Goal: Task Accomplishment & Management: Complete application form

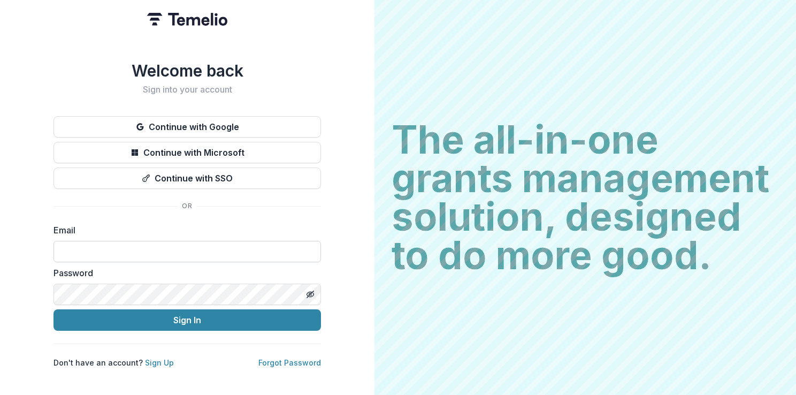
drag, startPoint x: 169, startPoint y: 237, endPoint x: 171, endPoint y: 245, distance: 8.5
click at [169, 241] on input at bounding box center [188, 251] width 268 height 21
click at [171, 245] on input at bounding box center [188, 251] width 268 height 21
type input "**********"
click at [135, 254] on input at bounding box center [188, 251] width 268 height 21
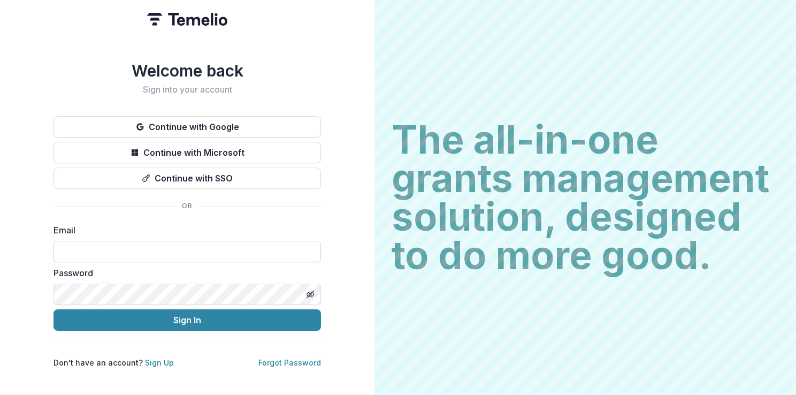
type input "**********"
click at [54, 309] on button "Sign In" at bounding box center [188, 319] width 268 height 21
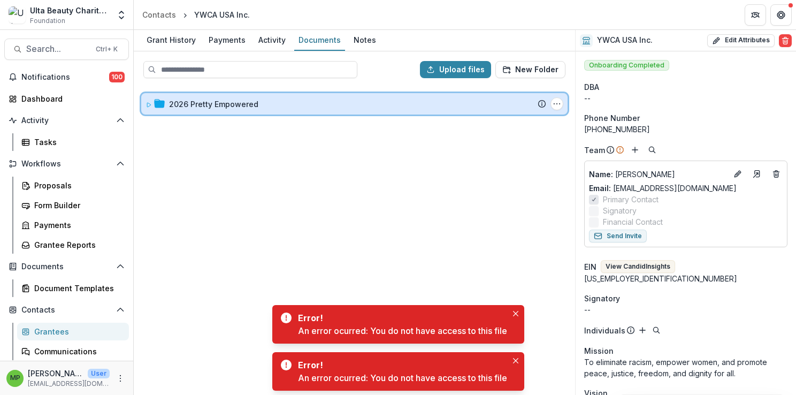
click at [146, 105] on icon at bounding box center [149, 105] width 6 height 6
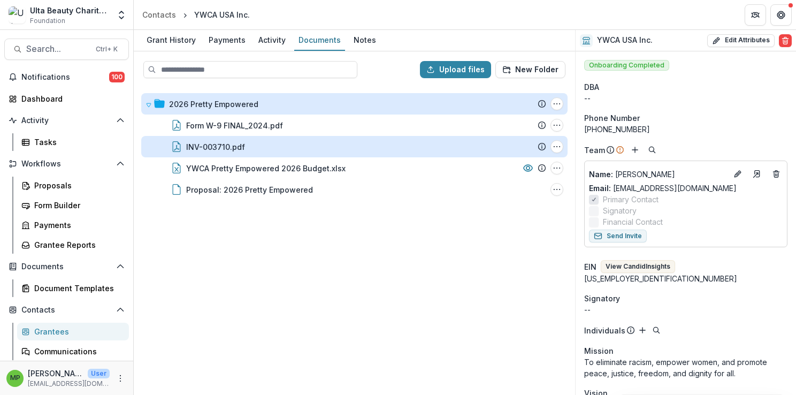
click at [219, 150] on div "INV-003710.pdf" at bounding box center [215, 146] width 59 height 11
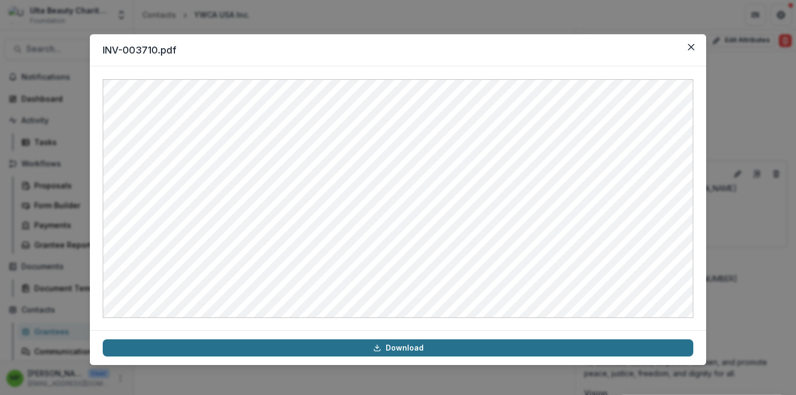
click at [559, 348] on link "Download" at bounding box center [398, 347] width 591 height 17
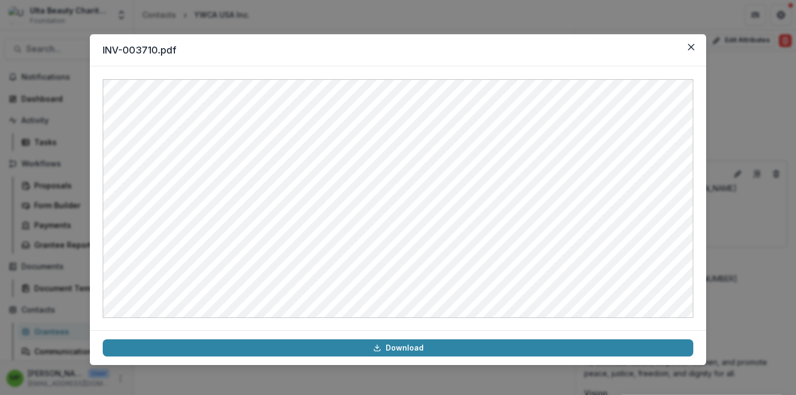
click at [481, 52] on header "INV-003710.pdf" at bounding box center [398, 50] width 616 height 32
click at [689, 48] on icon "Close" at bounding box center [691, 47] width 6 height 6
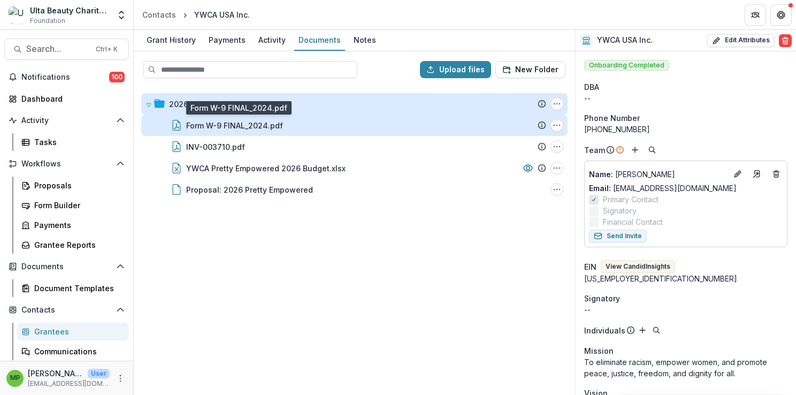
click at [263, 127] on div "Form W-9 FINAL_2024.pdf" at bounding box center [234, 125] width 97 height 11
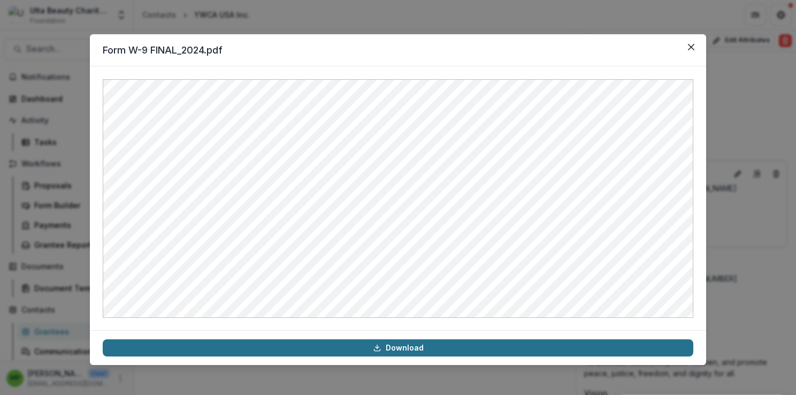
click at [441, 345] on link "Download" at bounding box center [398, 347] width 591 height 17
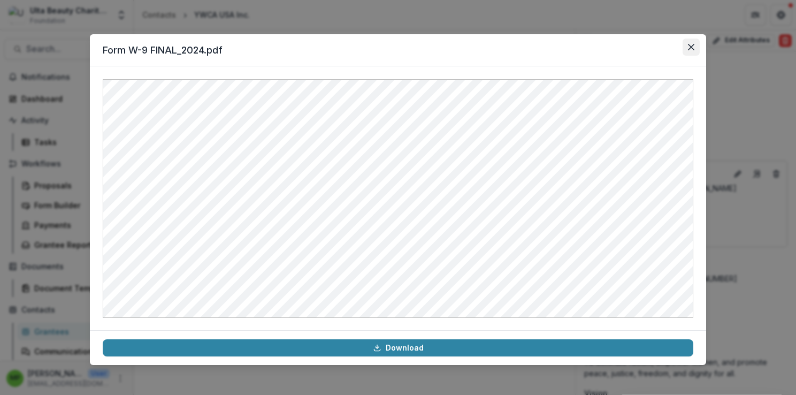
click at [693, 44] on icon "Close" at bounding box center [691, 47] width 6 height 6
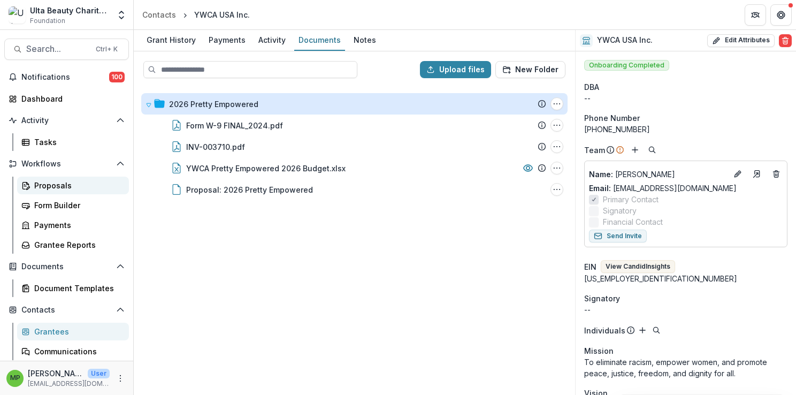
click at [74, 190] on div "Proposals" at bounding box center [77, 185] width 86 height 11
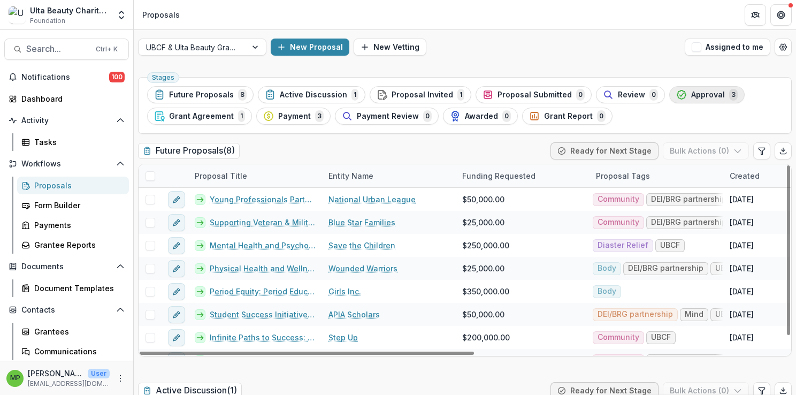
click at [680, 93] on polyline "button" at bounding box center [682, 94] width 4 height 3
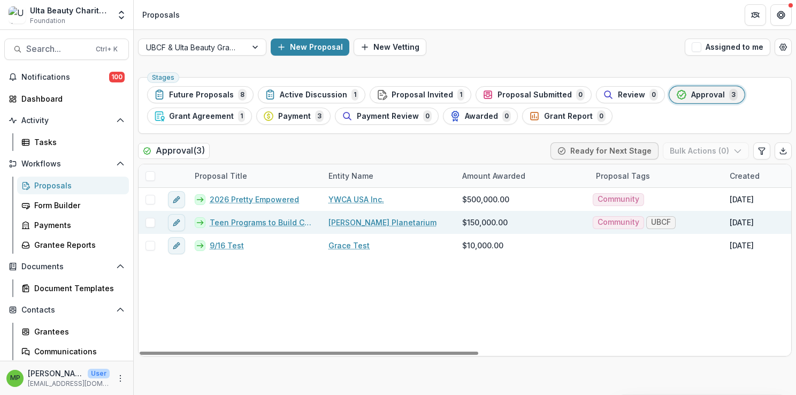
click at [334, 220] on link "Adler Planetarium" at bounding box center [383, 222] width 108 height 11
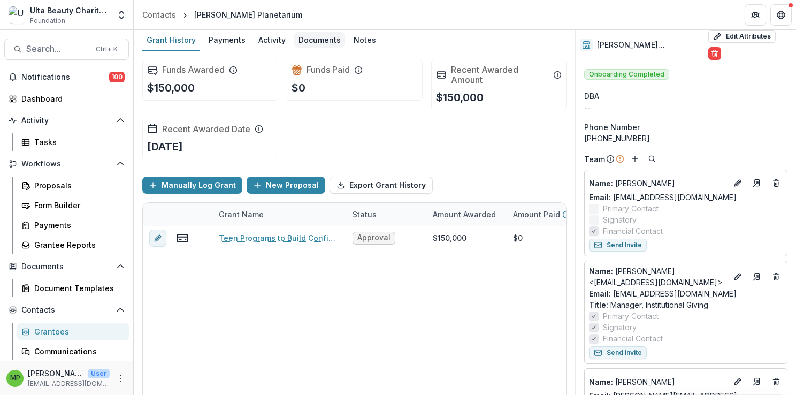
click at [307, 41] on div "Documents" at bounding box center [319, 40] width 51 height 16
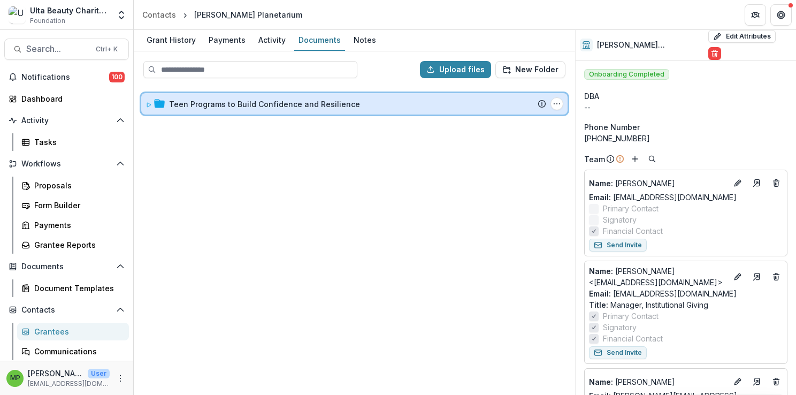
click at [149, 104] on icon at bounding box center [149, 105] width 6 height 6
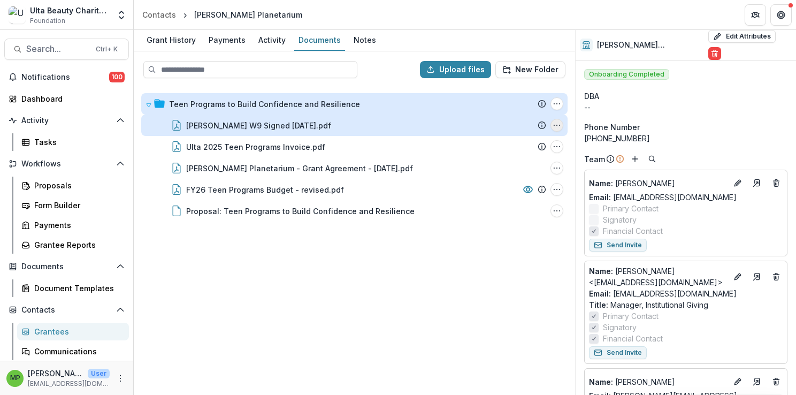
click at [555, 125] on circle "Adler W9 Signed 10.29.24.pdf Options" at bounding box center [554, 125] width 1 height 1
click at [528, 161] on button "Download" at bounding box center [503, 164] width 115 height 18
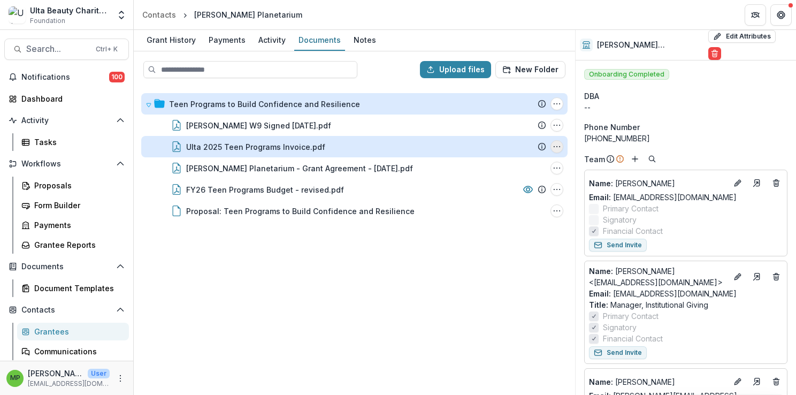
click at [554, 147] on icon "Ulta 2025 Teen Programs Invoice.pdf Options" at bounding box center [557, 146] width 9 height 9
click at [526, 185] on button "Download" at bounding box center [503, 185] width 115 height 18
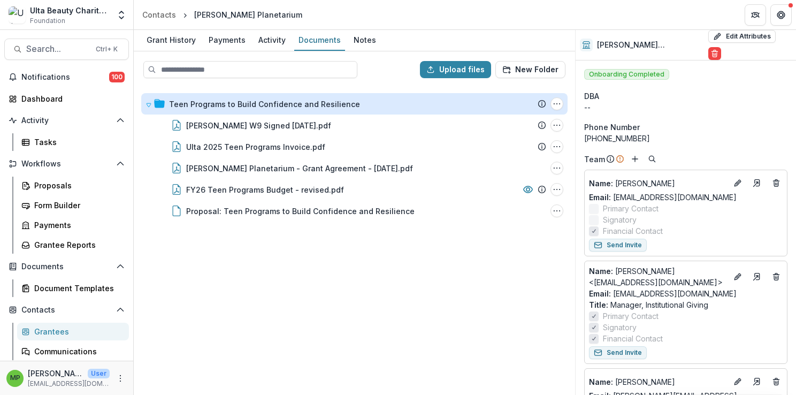
click at [184, 106] on div "Teen Programs to Build Confidence and Resilience" at bounding box center [264, 103] width 191 height 11
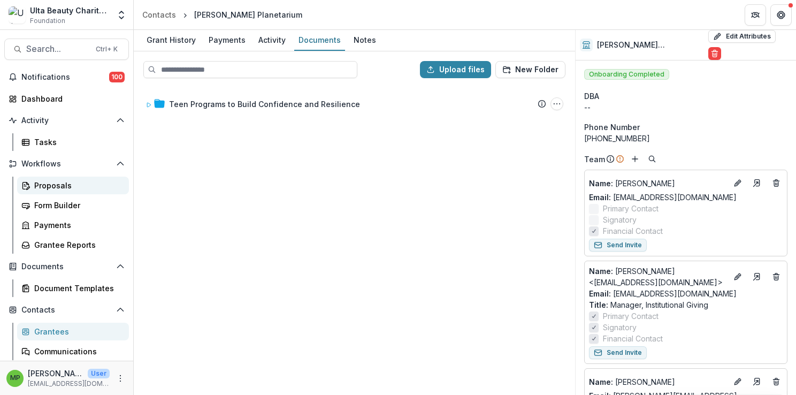
click at [72, 181] on div "Proposals" at bounding box center [77, 185] width 86 height 11
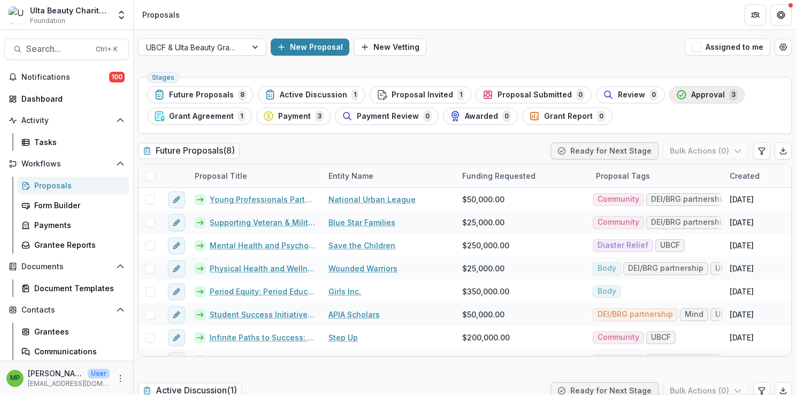
click at [691, 95] on span "Approval" at bounding box center [708, 94] width 34 height 9
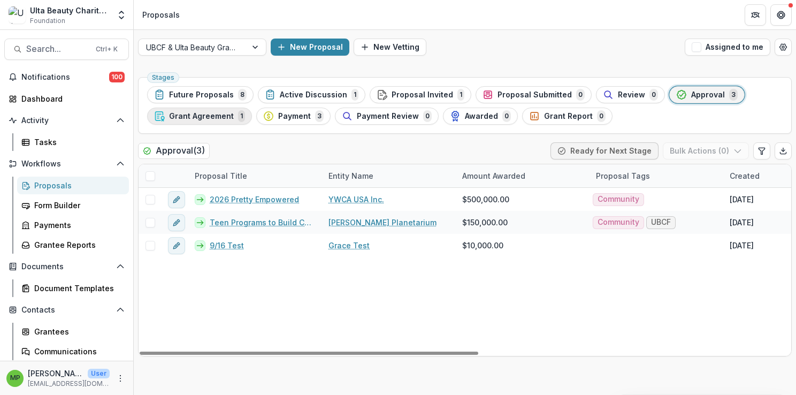
click at [222, 121] on div "Grant Agreement 1" at bounding box center [199, 116] width 91 height 12
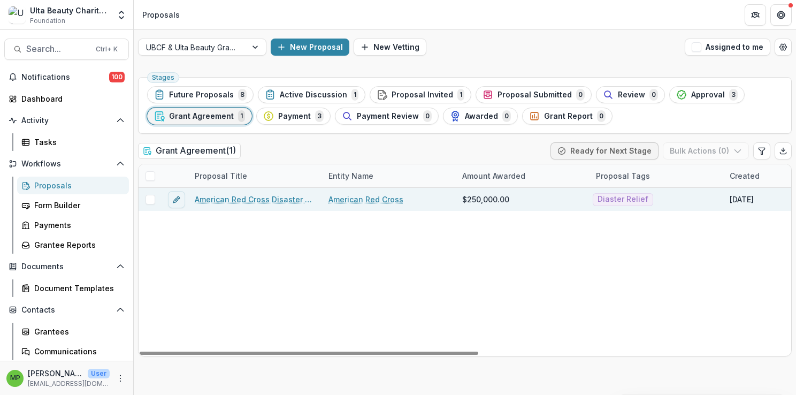
click at [228, 197] on link "American Red Cross Disaster Responder Program" at bounding box center [255, 199] width 121 height 11
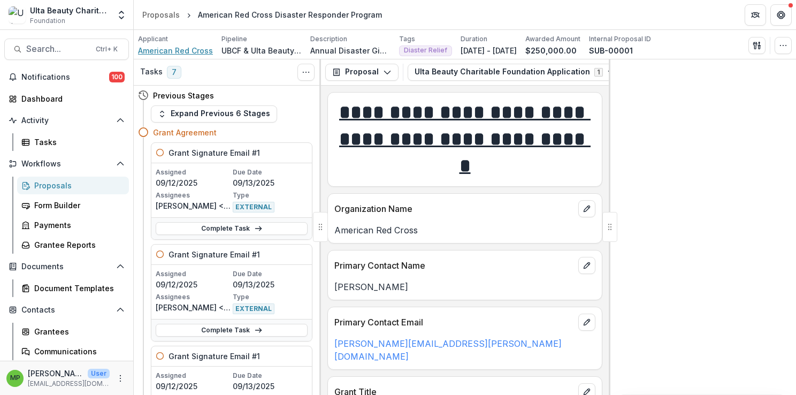
click at [190, 50] on span "American Red Cross" at bounding box center [175, 50] width 75 height 11
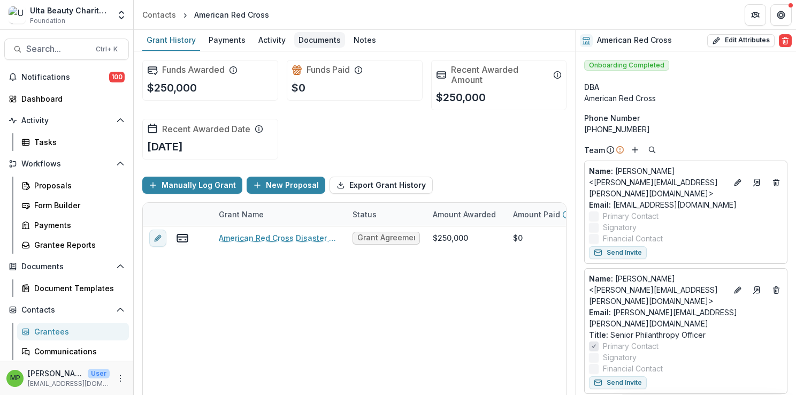
click at [307, 39] on div "Documents" at bounding box center [319, 40] width 51 height 16
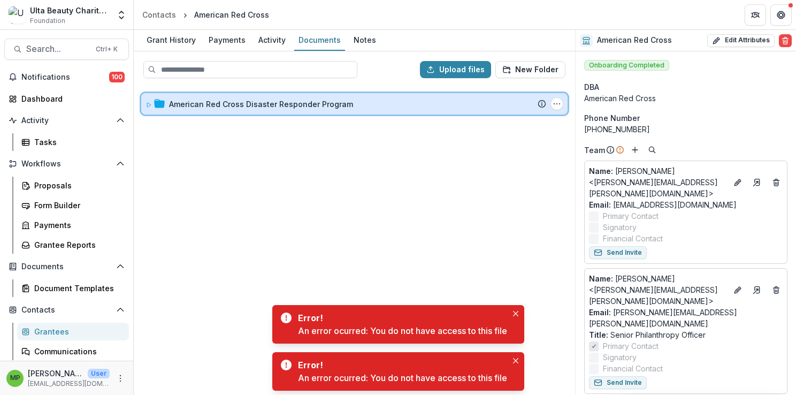
click at [150, 102] on icon at bounding box center [149, 105] width 6 height 6
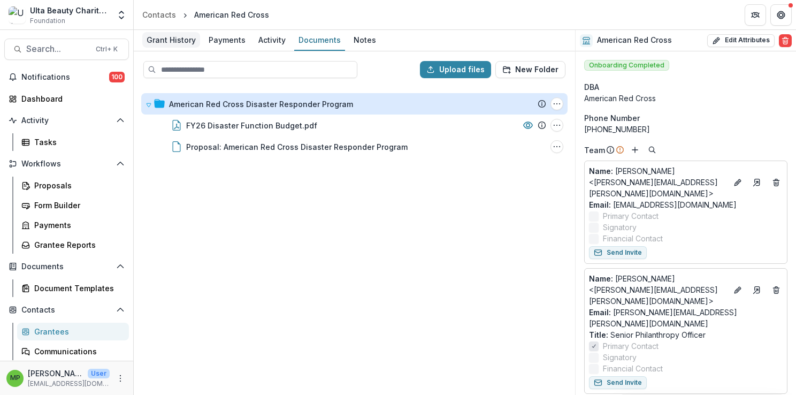
click at [167, 35] on div "Grant History" at bounding box center [171, 40] width 58 height 16
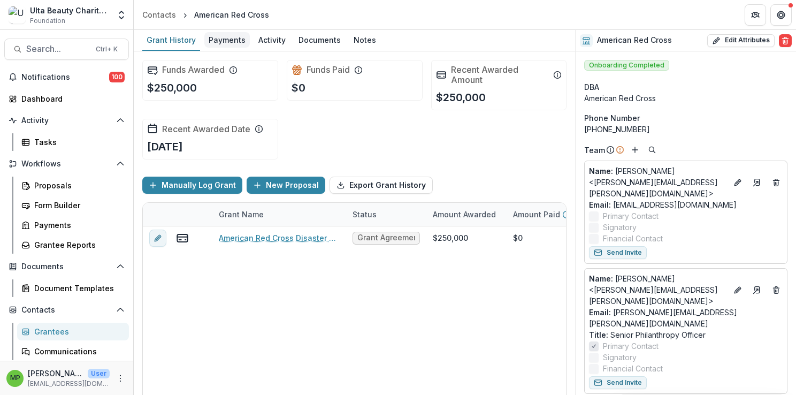
click at [230, 40] on div "Payments" at bounding box center [226, 40] width 45 height 16
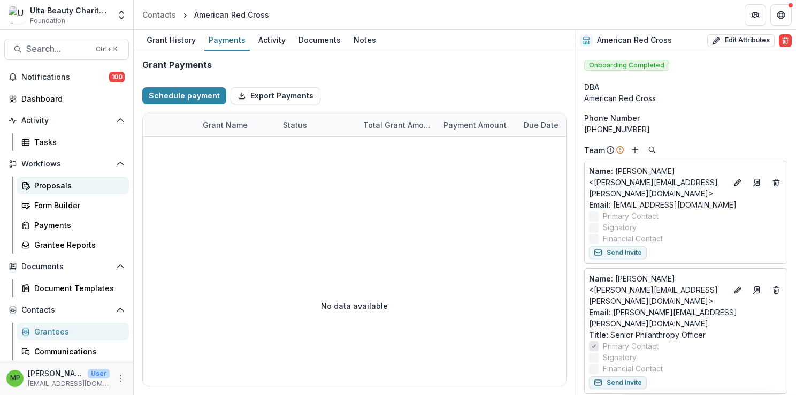
click at [93, 187] on div "Proposals" at bounding box center [77, 185] width 86 height 11
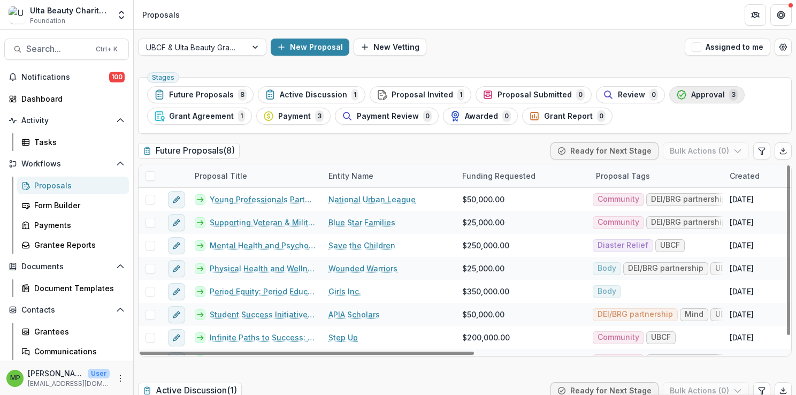
click at [696, 95] on span "Approval" at bounding box center [708, 94] width 34 height 9
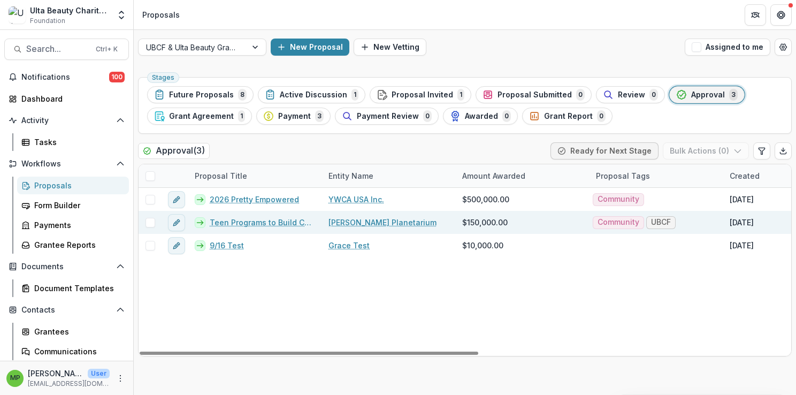
click at [246, 223] on link "Teen Programs to Build Confidence and Resilience" at bounding box center [263, 222] width 106 height 11
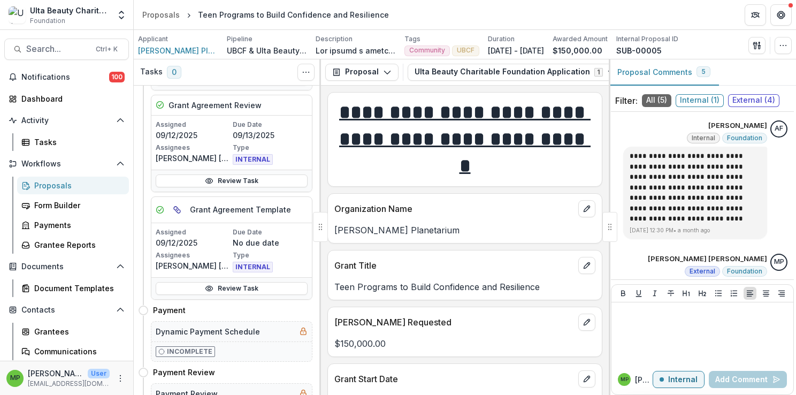
scroll to position [707, 0]
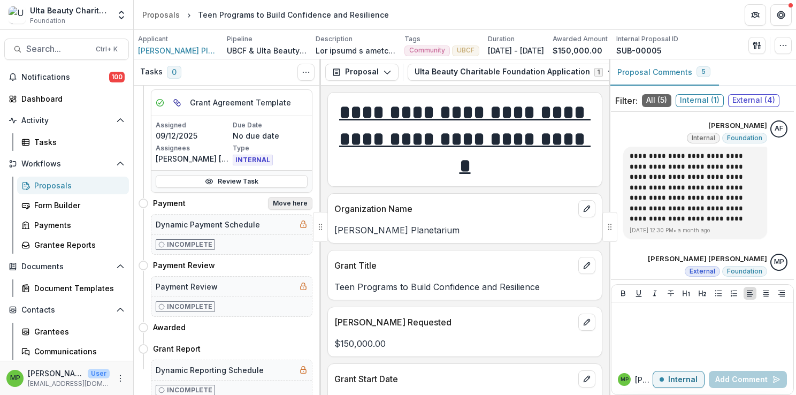
click at [300, 202] on button "Move here" at bounding box center [290, 203] width 44 height 13
select select "*******"
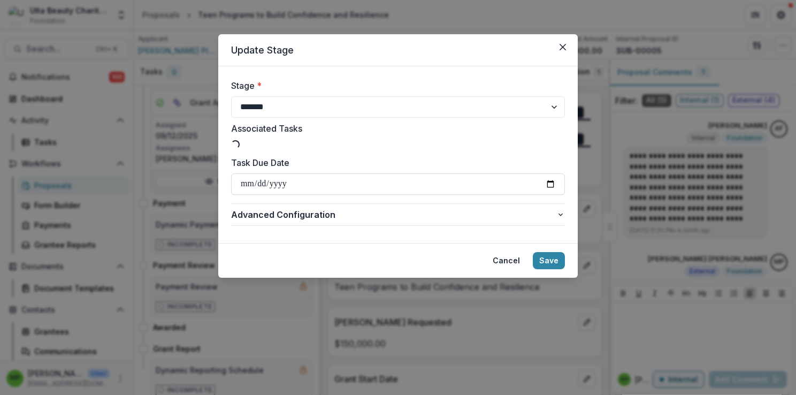
select select "**********"
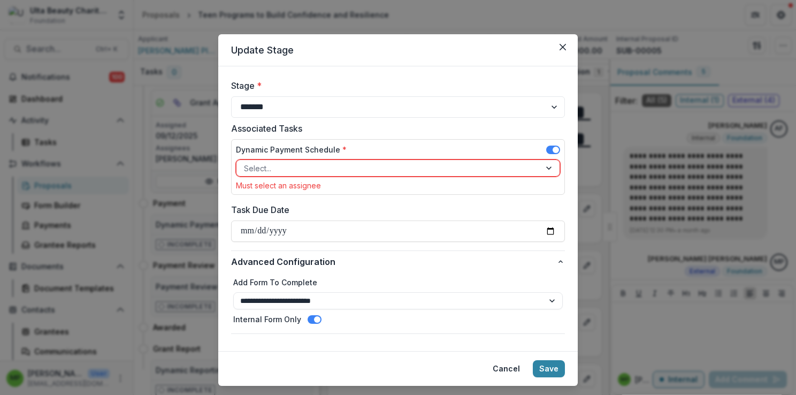
click at [406, 171] on div at bounding box center [388, 168] width 289 height 13
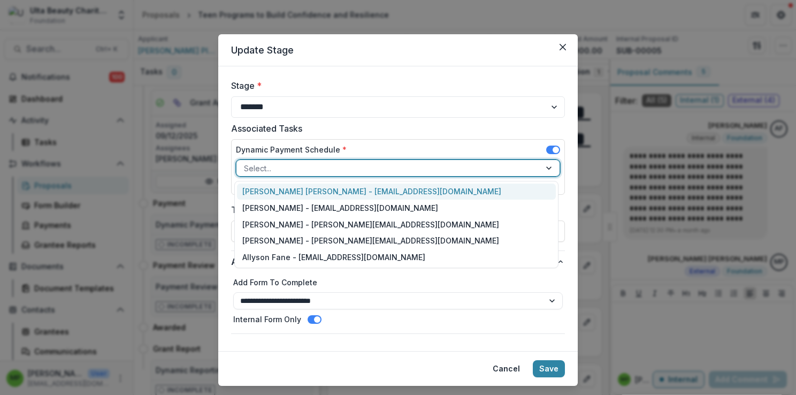
click at [400, 187] on div "Marisch Perera - mperera@ulta.com" at bounding box center [396, 192] width 319 height 17
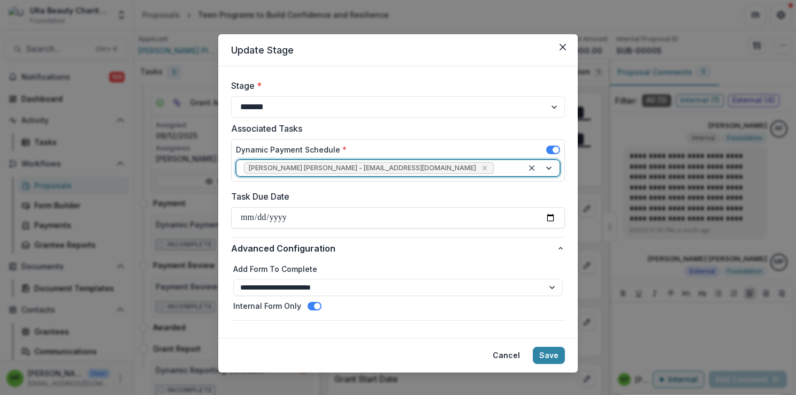
click at [496, 168] on div at bounding box center [506, 168] width 20 height 13
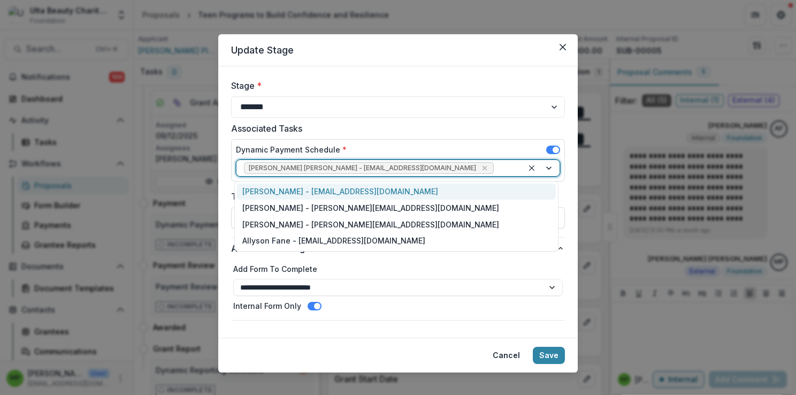
click at [225, 134] on form "**********" at bounding box center [398, 201] width 360 height 271
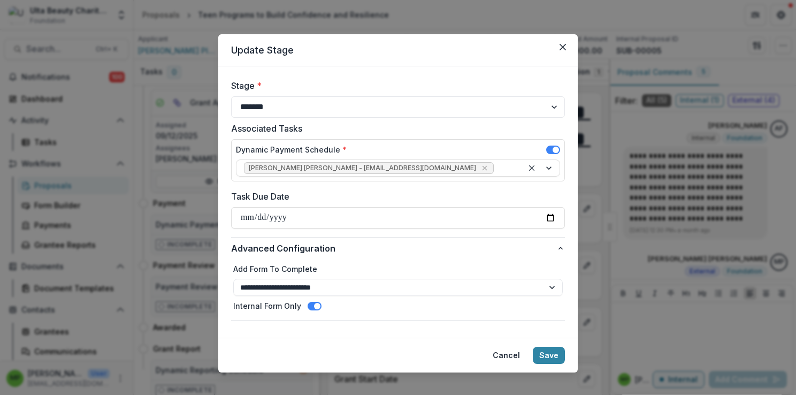
click at [308, 307] on span at bounding box center [315, 306] width 14 height 9
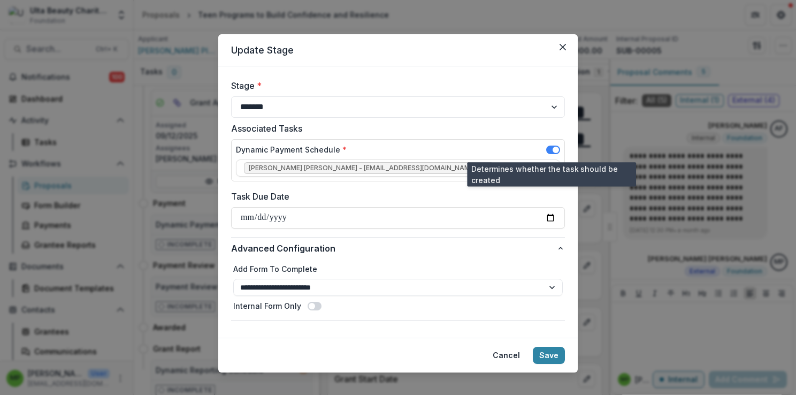
click at [548, 146] on span at bounding box center [553, 150] width 14 height 9
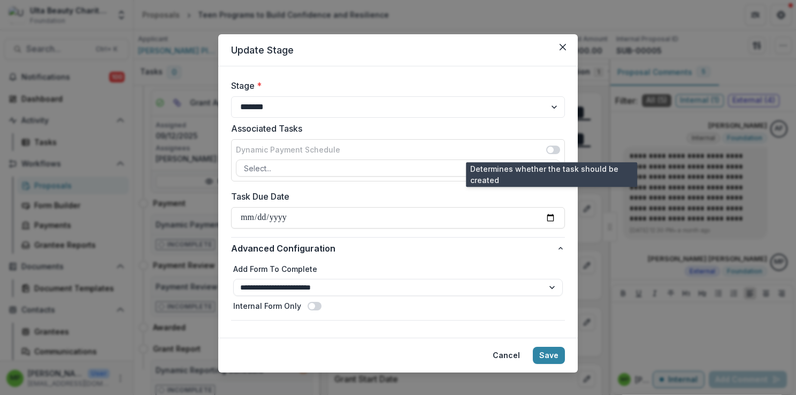
click at [549, 147] on span at bounding box center [550, 150] width 6 height 6
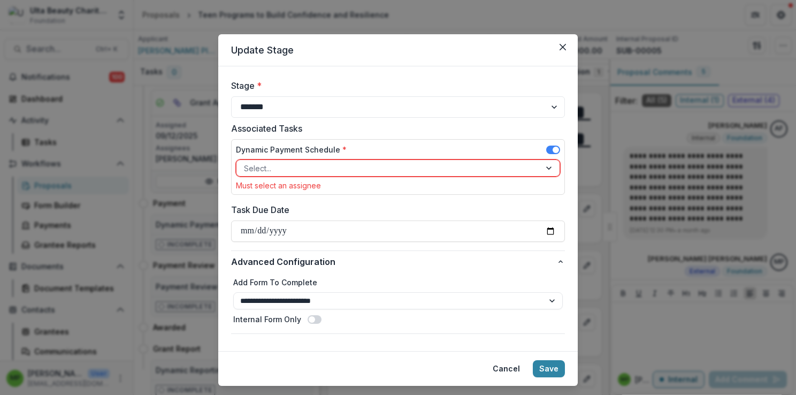
click at [550, 162] on div at bounding box center [549, 168] width 19 height 16
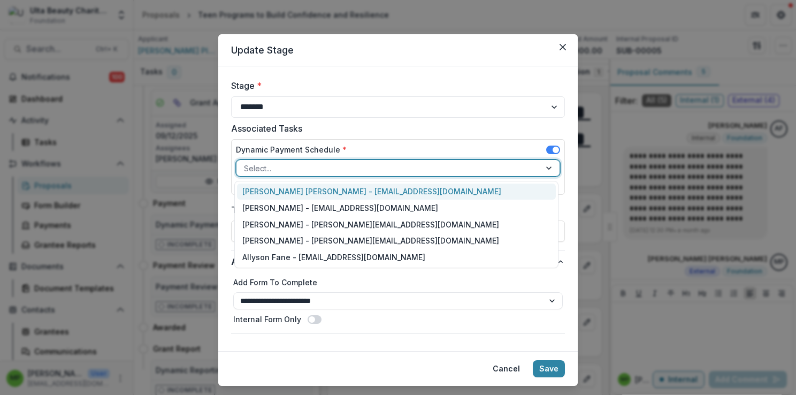
click at [507, 189] on div "Marisch Perera - mperera@ulta.com" at bounding box center [396, 192] width 319 height 17
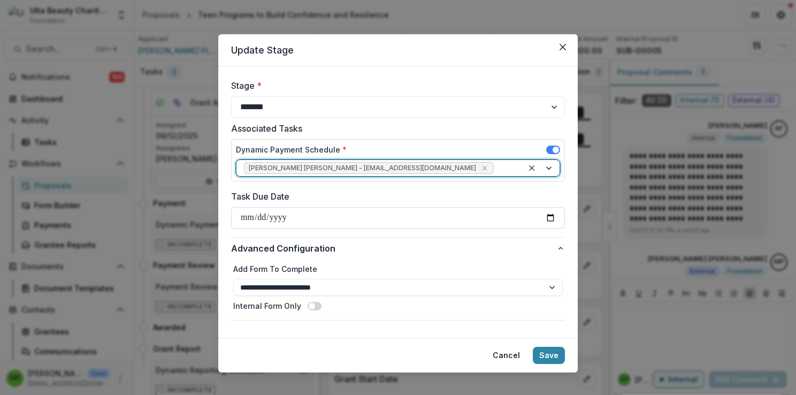
click at [303, 305] on div "Internal Form Only" at bounding box center [398, 305] width 330 height 11
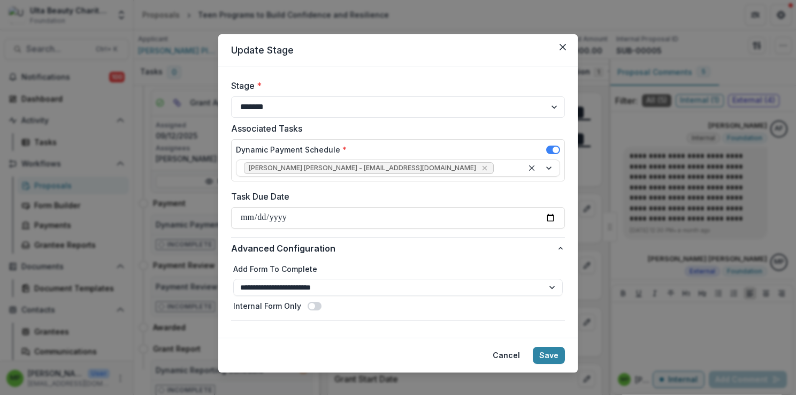
click at [309, 305] on span at bounding box center [312, 306] width 6 height 6
click at [544, 354] on button "Save" at bounding box center [549, 355] width 32 height 17
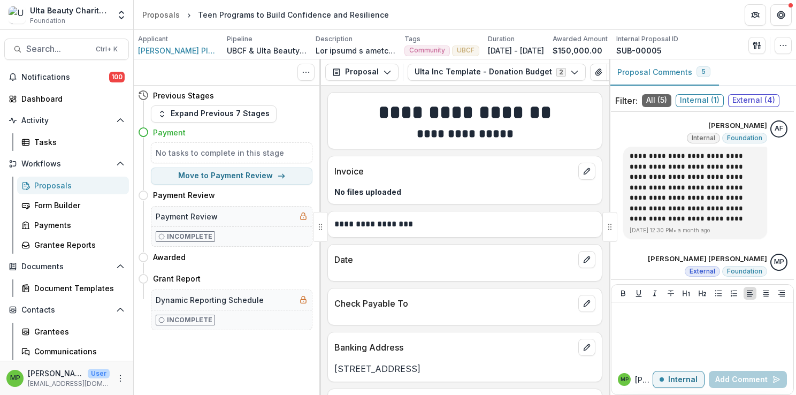
scroll to position [0, 0]
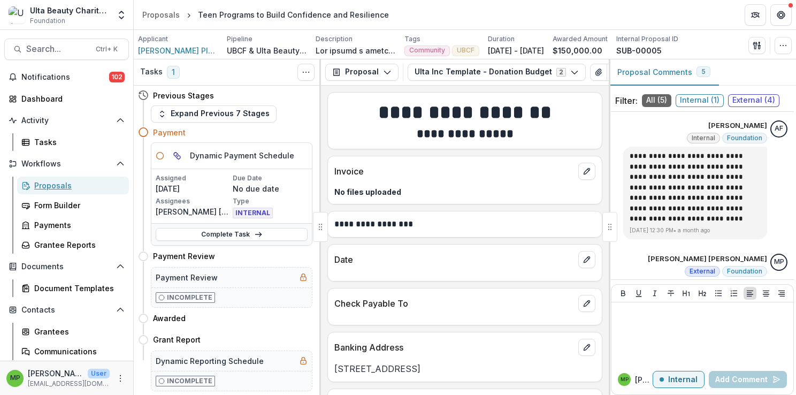
drag, startPoint x: 82, startPoint y: 184, endPoint x: 184, endPoint y: 165, distance: 103.9
click at [82, 184] on div "Proposals" at bounding box center [77, 185] width 86 height 11
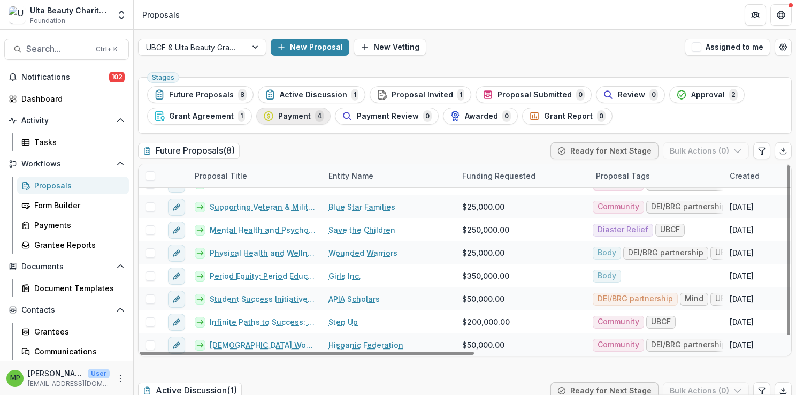
click at [316, 115] on span "4" at bounding box center [319, 116] width 9 height 12
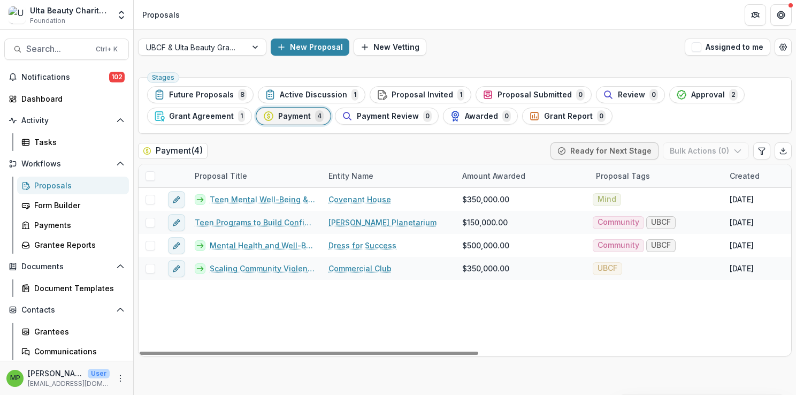
click at [571, 314] on div "Teen Mental Well-Being & Behavioral Health Covenant House $350,000.00 Mind Sep …" at bounding box center [766, 272] width 1254 height 168
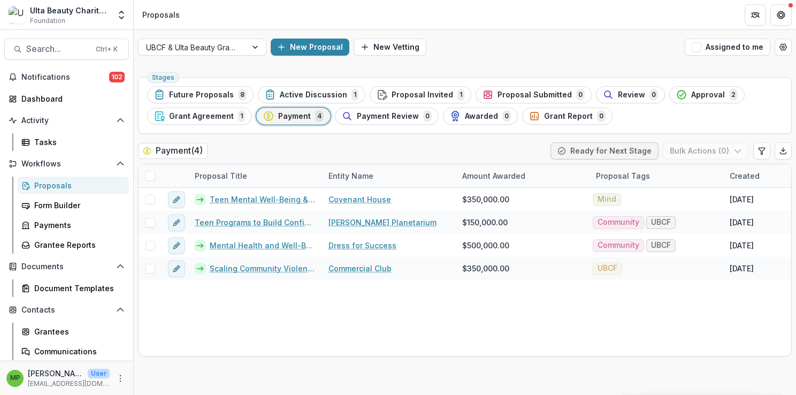
click at [315, 117] on span "4" at bounding box center [319, 116] width 9 height 12
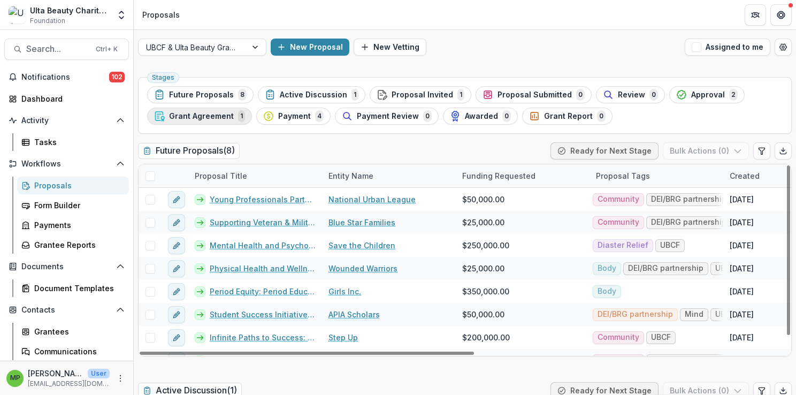
click at [208, 116] on span "Grant Agreement" at bounding box center [201, 116] width 65 height 9
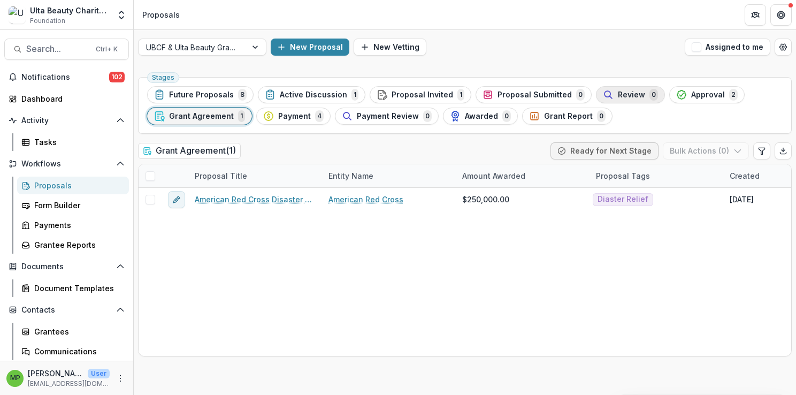
click at [628, 94] on span "Review" at bounding box center [631, 94] width 27 height 9
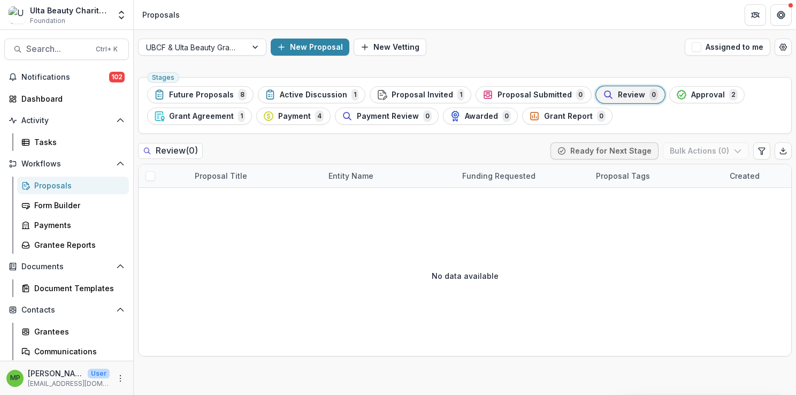
click at [691, 97] on span "Approval" at bounding box center [708, 94] width 34 height 9
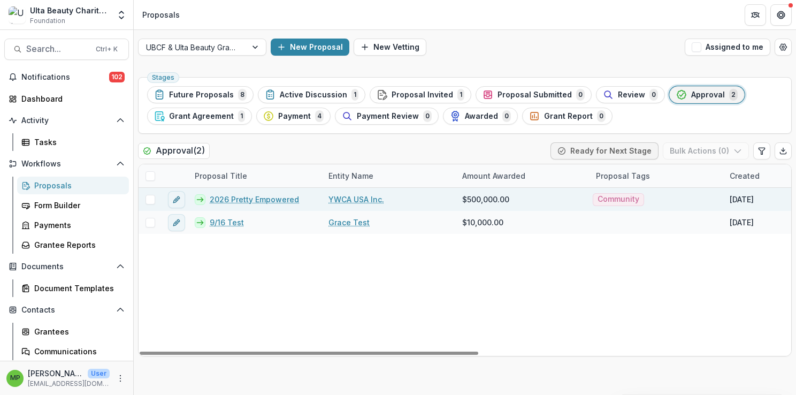
click at [257, 197] on link "2026 Pretty Empowered" at bounding box center [254, 199] width 89 height 11
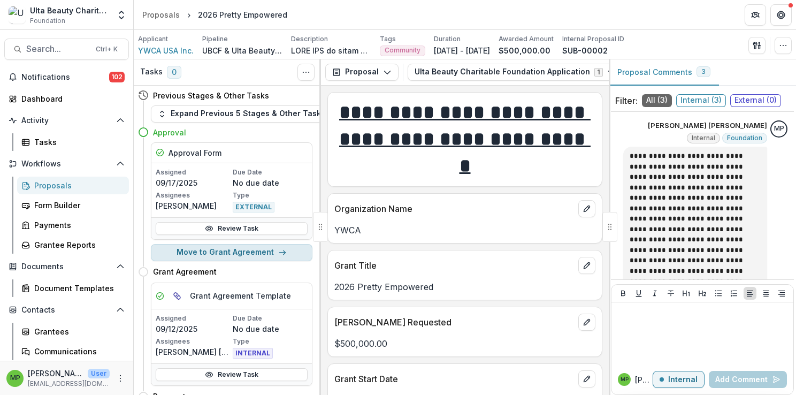
click at [279, 249] on icon "button" at bounding box center [282, 252] width 9 height 9
select select "**********"
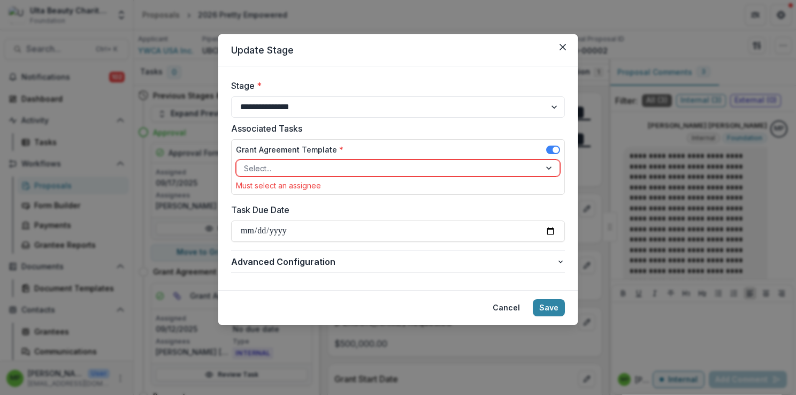
click at [348, 164] on div at bounding box center [388, 168] width 289 height 13
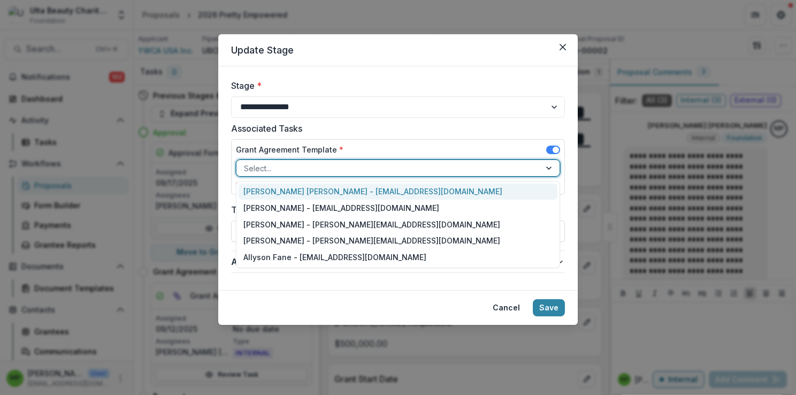
click at [353, 192] on div "Marisch Perera - mperera@ulta.com" at bounding box center [398, 192] width 319 height 17
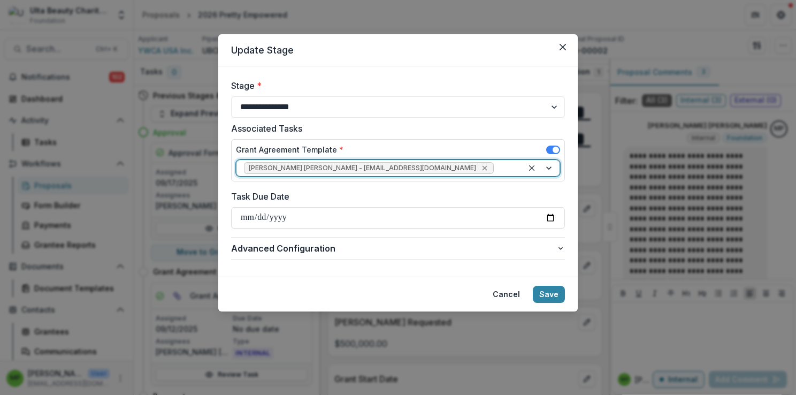
click at [480, 167] on icon "Remove Marisch Perera - mperera@ulta.com" at bounding box center [484, 168] width 9 height 9
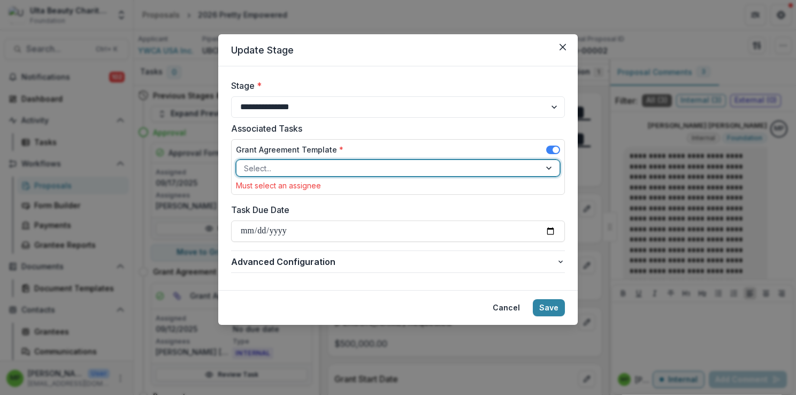
click at [413, 167] on div at bounding box center [388, 168] width 289 height 13
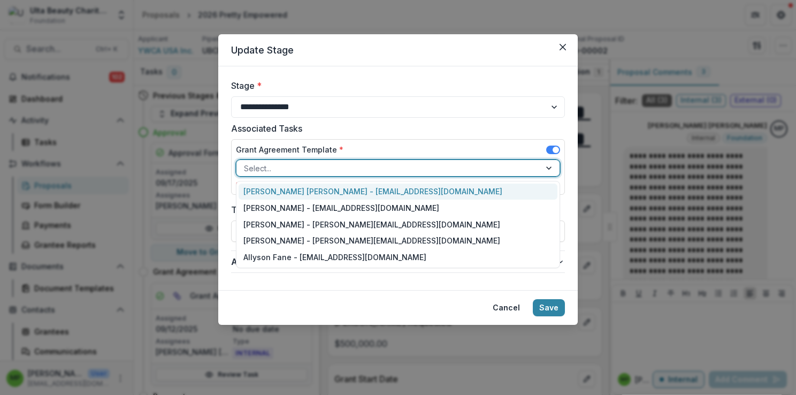
click at [402, 189] on div "Marisch Perera - mperera@ulta.com" at bounding box center [398, 192] width 319 height 17
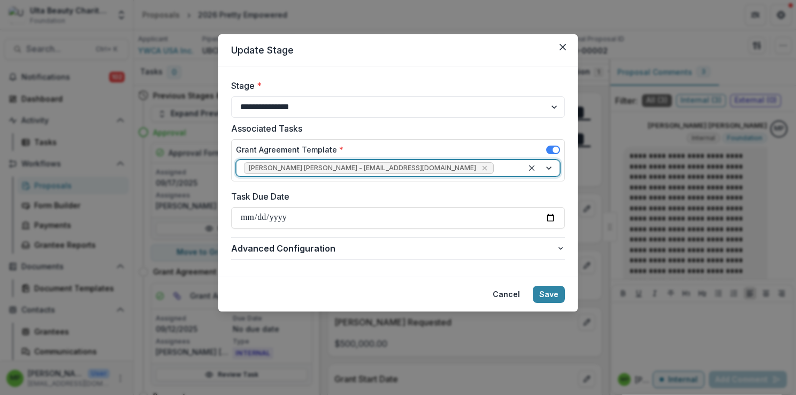
click at [554, 284] on footer "Cancel Save" at bounding box center [398, 294] width 360 height 35
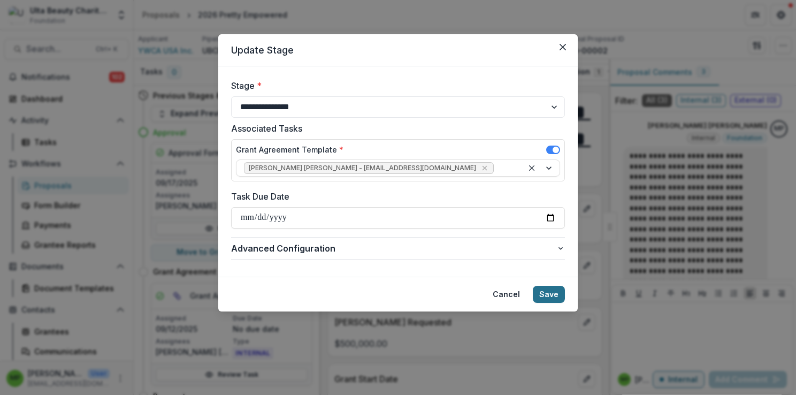
click at [556, 294] on button "Save" at bounding box center [549, 294] width 32 height 17
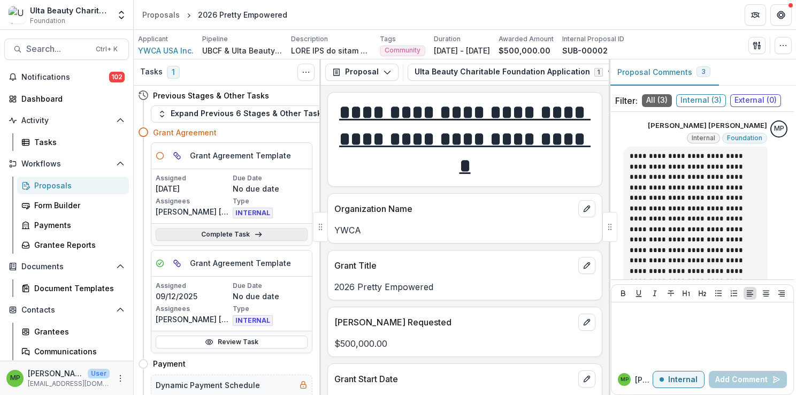
click at [254, 236] on icon at bounding box center [258, 234] width 9 height 9
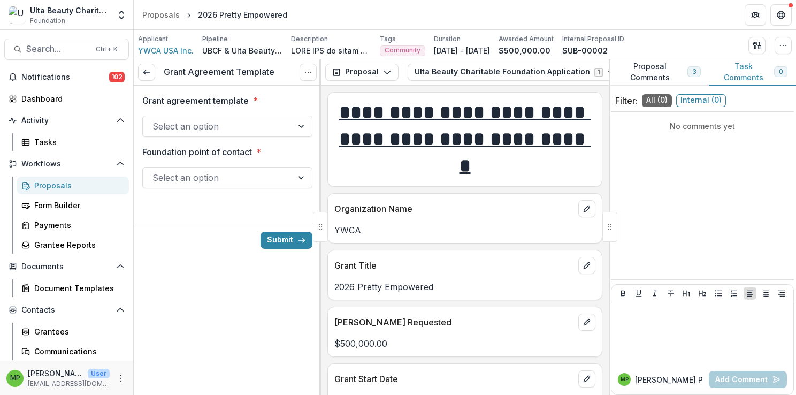
click at [249, 120] on div at bounding box center [217, 126] width 131 height 15
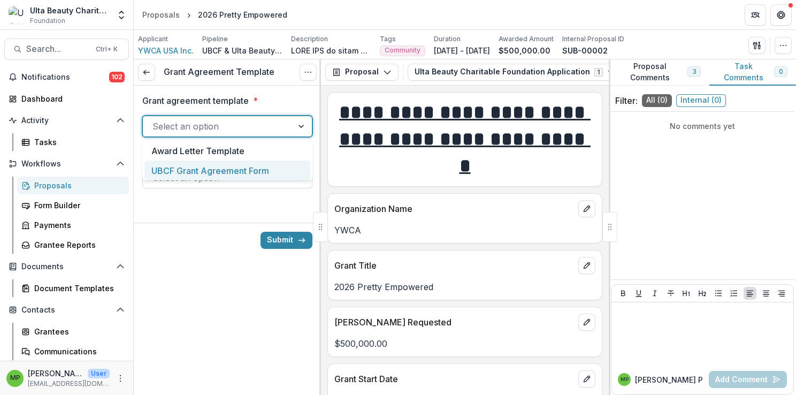
click at [246, 167] on div "UBCF Grant Agreement Form" at bounding box center [227, 171] width 166 height 20
click at [247, 172] on div at bounding box center [217, 177] width 131 height 15
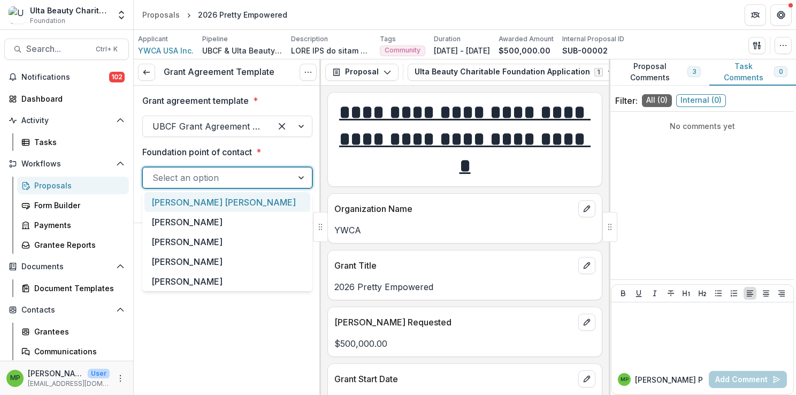
click at [236, 203] on div "Marisch Perera" at bounding box center [227, 202] width 166 height 20
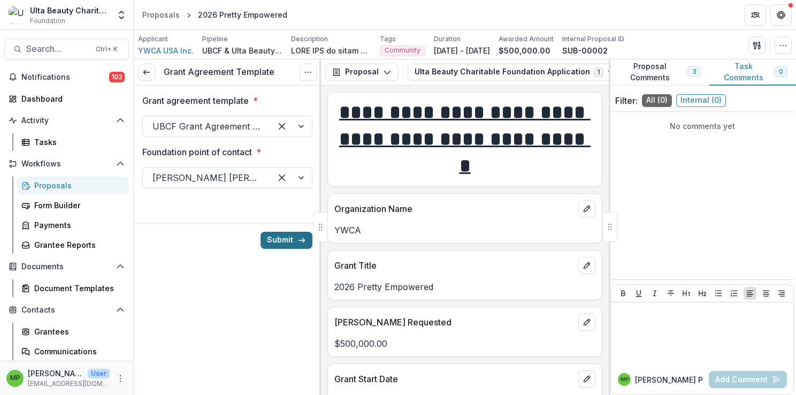
click at [290, 242] on button "Submit" at bounding box center [287, 240] width 52 height 17
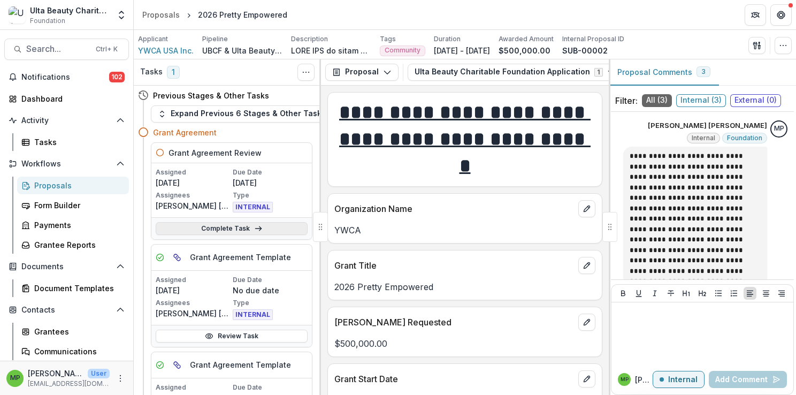
click at [276, 226] on link "Complete Task" at bounding box center [232, 228] width 152 height 13
